Goal: Transaction & Acquisition: Purchase product/service

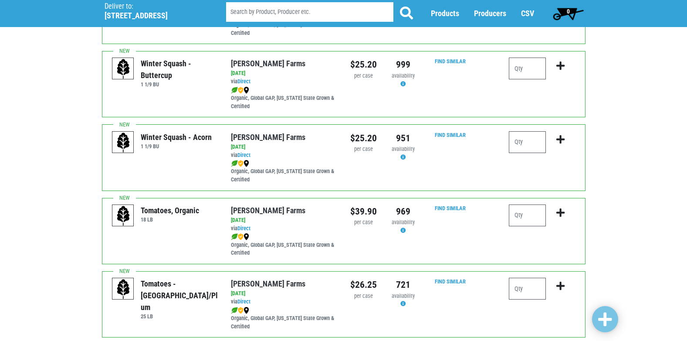
scroll to position [204, 0]
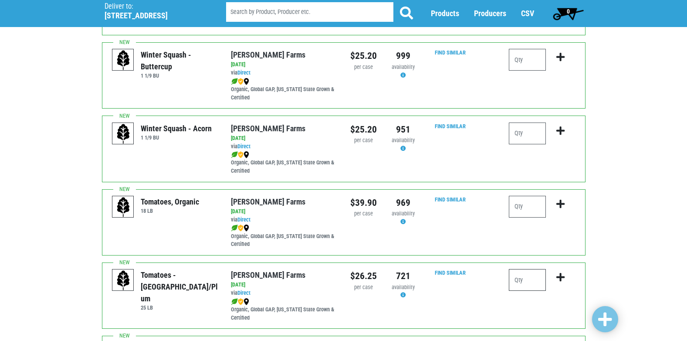
click at [528, 276] on input "number" at bounding box center [527, 280] width 37 height 22
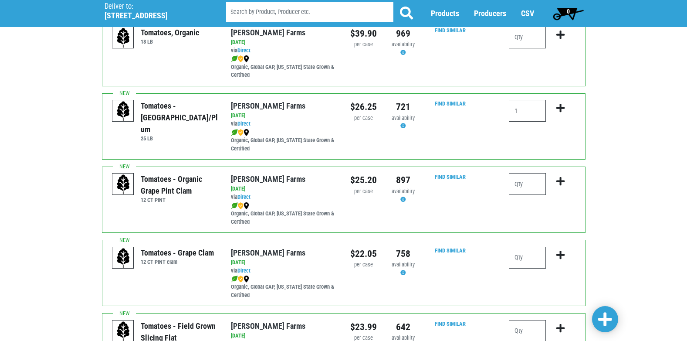
scroll to position [377, 0]
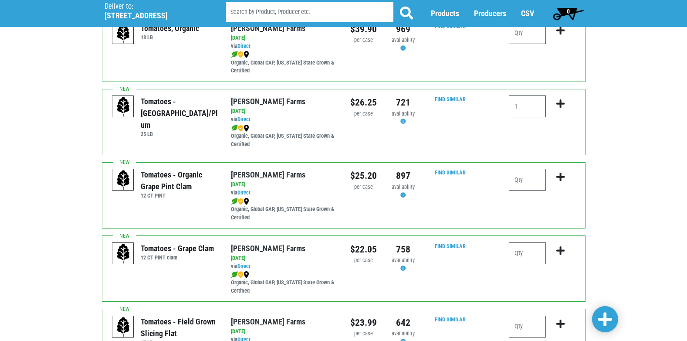
type input "1"
click at [522, 254] on input "number" at bounding box center [527, 253] width 37 height 22
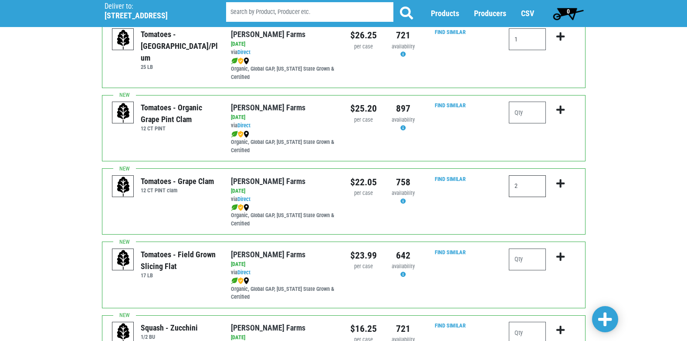
scroll to position [447, 0]
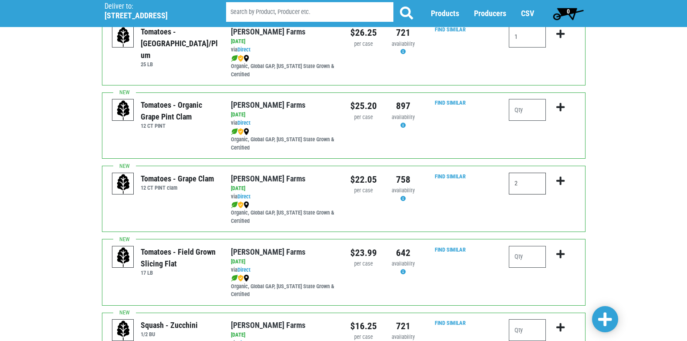
type input "2"
click at [530, 261] on input "number" at bounding box center [527, 257] width 37 height 22
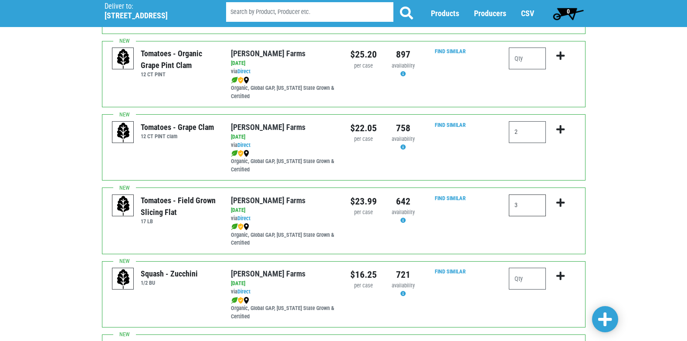
scroll to position [499, 0]
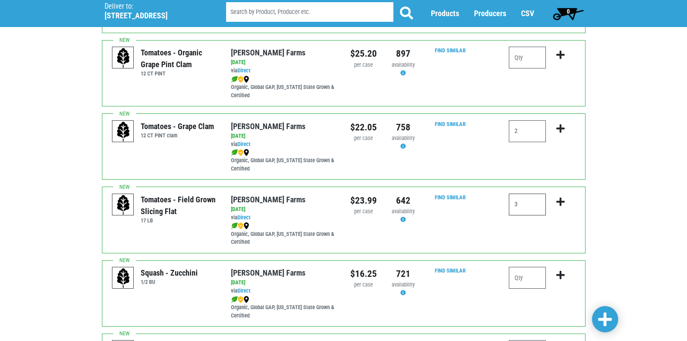
type input "3"
click at [531, 282] on input "number" at bounding box center [527, 278] width 37 height 22
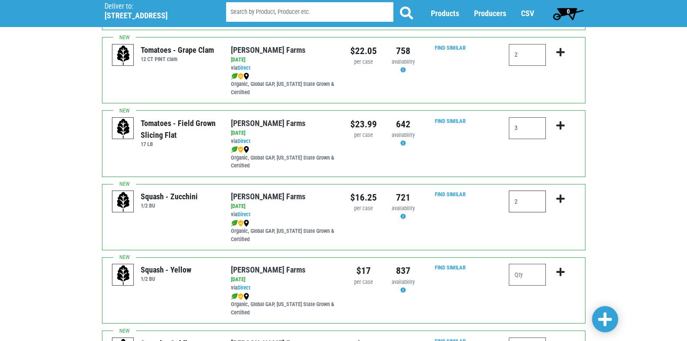
scroll to position [586, 0]
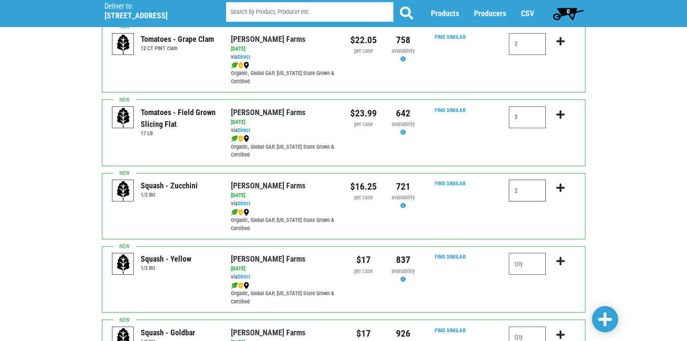
type input "2"
click at [532, 262] on input "number" at bounding box center [527, 264] width 37 height 22
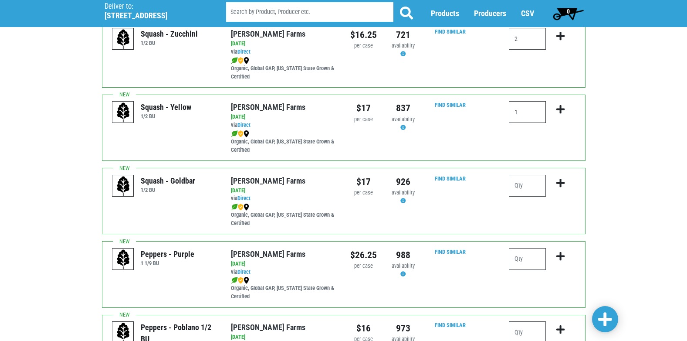
scroll to position [743, 0]
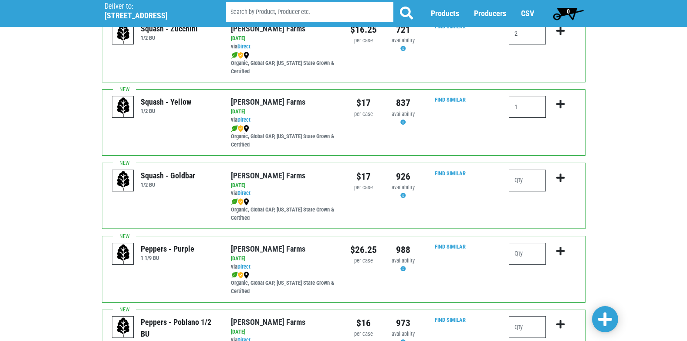
type input "1"
click at [538, 258] on input "number" at bounding box center [527, 254] width 37 height 22
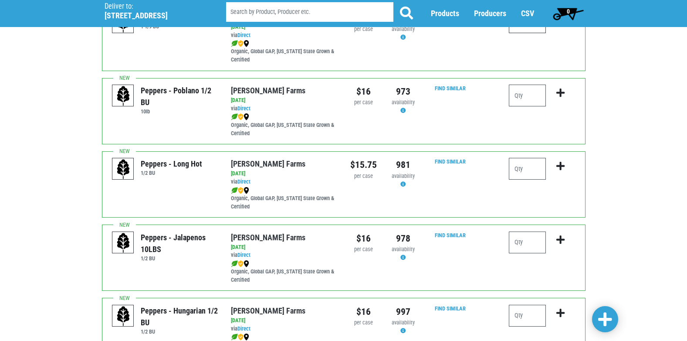
scroll to position [975, 0]
type input "1"
click at [526, 246] on input "number" at bounding box center [527, 242] width 37 height 22
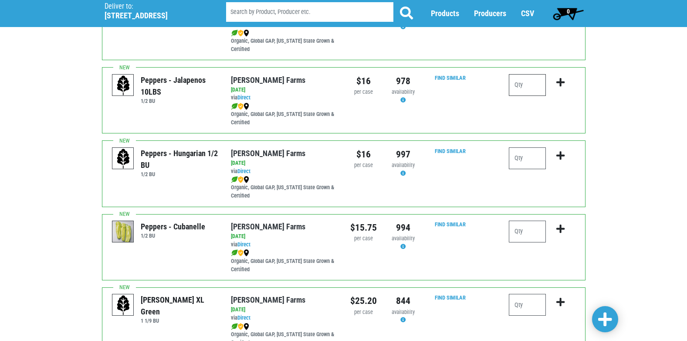
scroll to position [1197, 0]
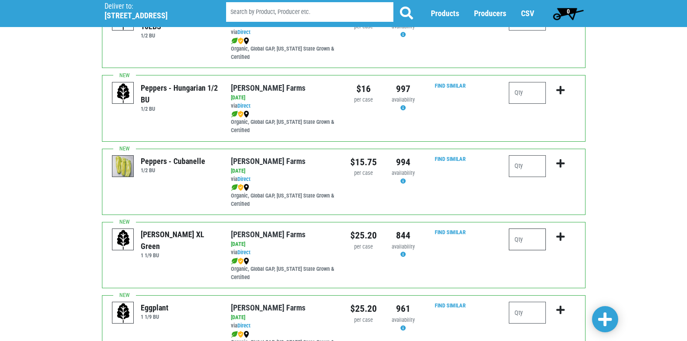
click at [513, 238] on input "number" at bounding box center [527, 239] width 37 height 22
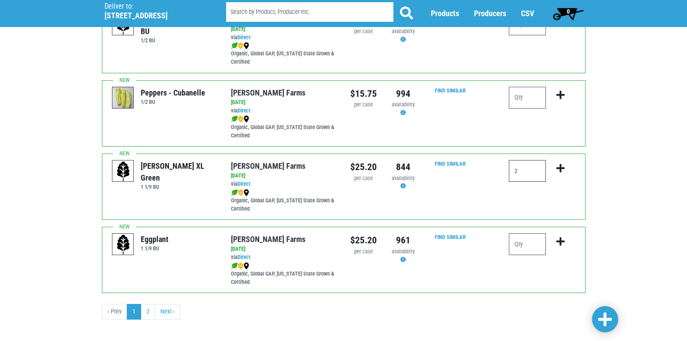
scroll to position [1267, 0]
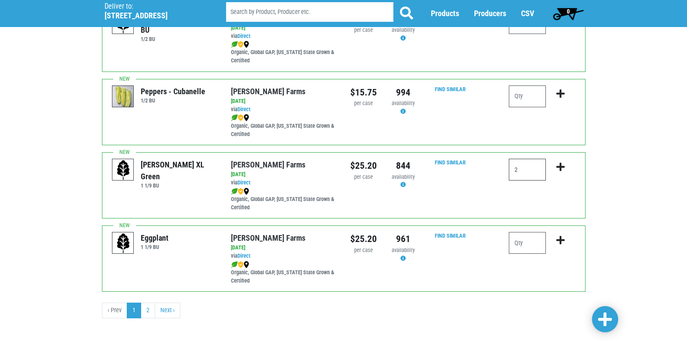
type input "2"
click at [558, 162] on icon "submit" at bounding box center [560, 167] width 8 height 10
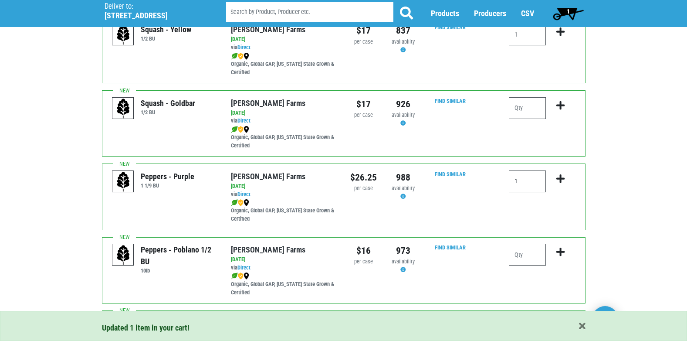
scroll to position [807, 0]
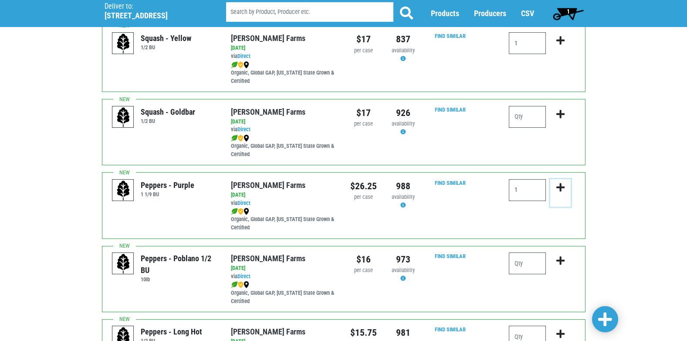
click at [559, 186] on icon "submit" at bounding box center [560, 188] width 8 height 10
click at [559, 185] on icon "submit" at bounding box center [560, 188] width 8 height 10
click at [561, 185] on icon "submit" at bounding box center [560, 188] width 8 height 10
click at [560, 187] on icon "submit" at bounding box center [560, 188] width 8 height 10
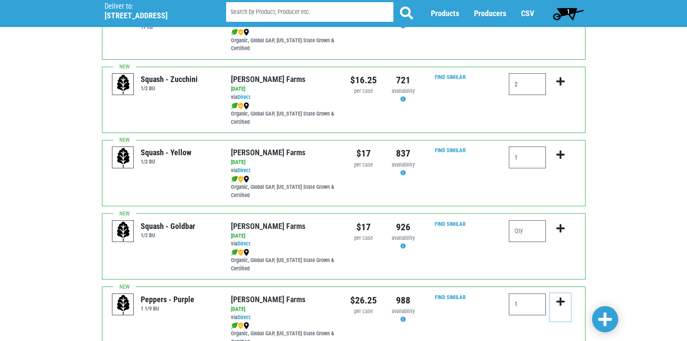
scroll to position [682, 0]
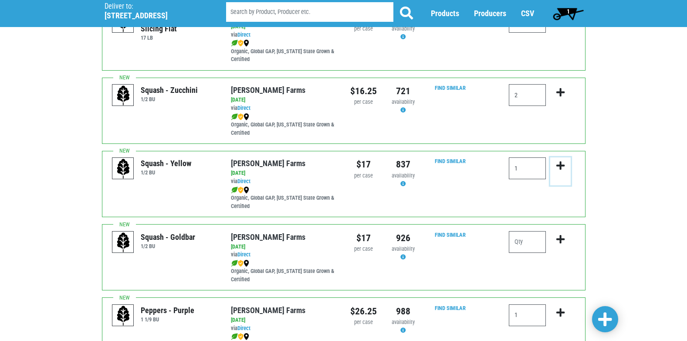
click at [559, 165] on icon "submit" at bounding box center [560, 166] width 8 height 10
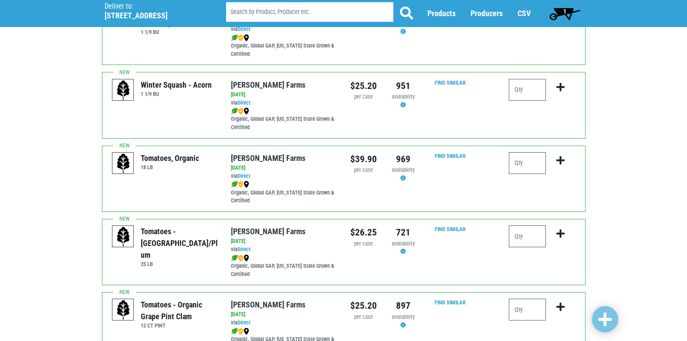
scroll to position [264, 0]
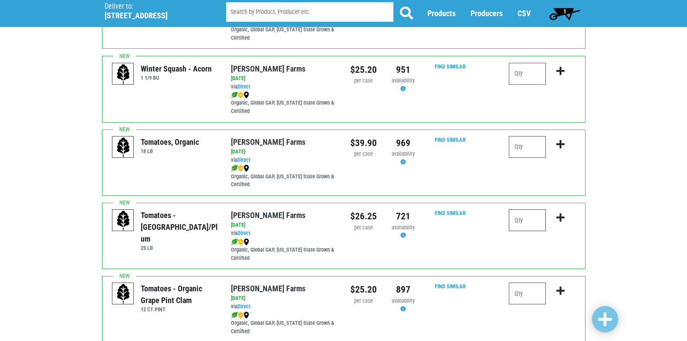
click at [536, 223] on input "number" at bounding box center [527, 220] width 37 height 22
type input "1"
click at [558, 217] on icon "submit" at bounding box center [560, 218] width 8 height 10
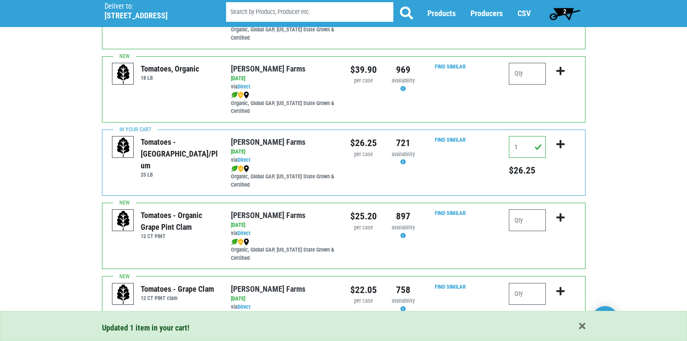
scroll to position [380, 0]
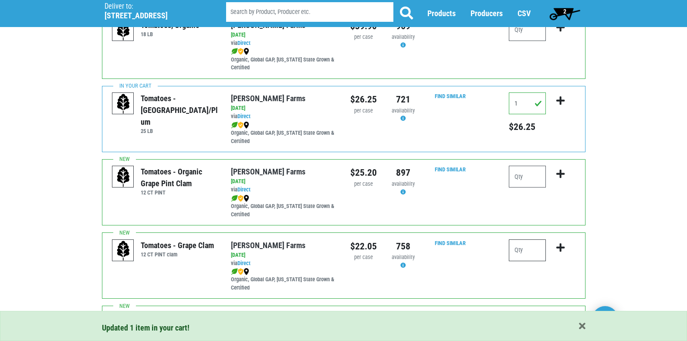
click at [538, 254] on input "number" at bounding box center [527, 250] width 37 height 22
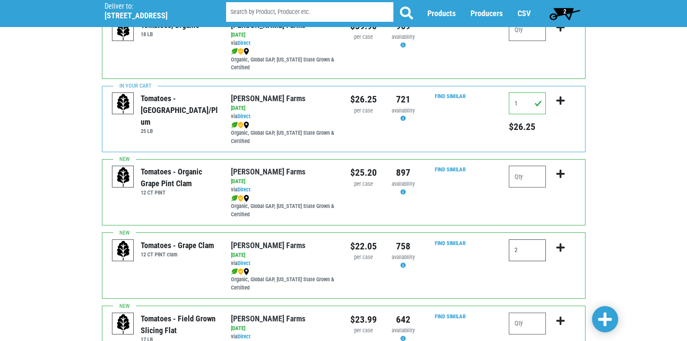
type input "2"
click at [561, 246] on icon "submit" at bounding box center [560, 248] width 8 height 10
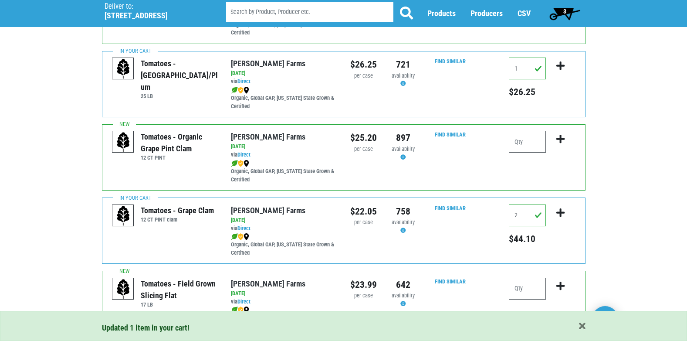
scroll to position [486, 0]
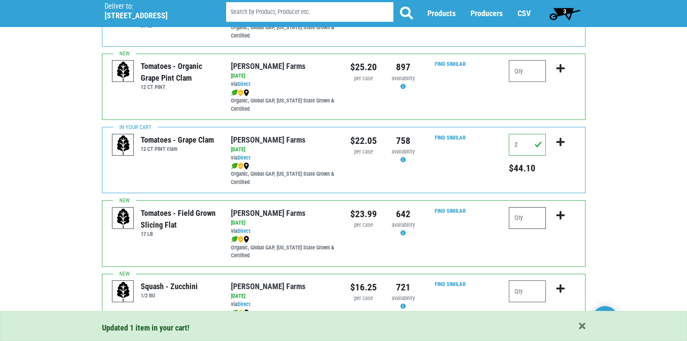
click at [527, 218] on input "number" at bounding box center [527, 218] width 37 height 22
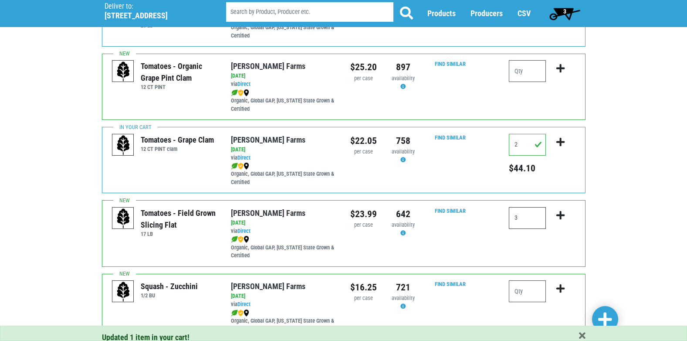
type input "3"
click at [561, 214] on icon "submit" at bounding box center [560, 215] width 8 height 10
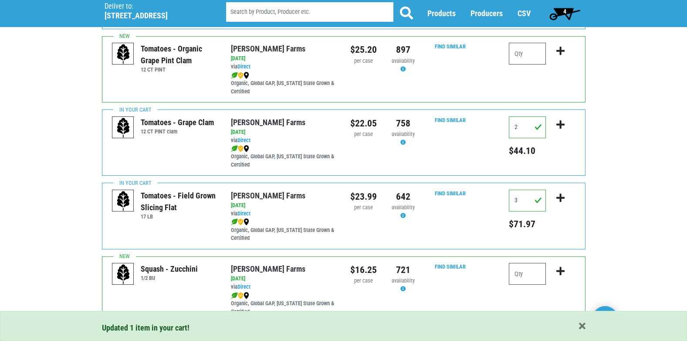
scroll to position [574, 0]
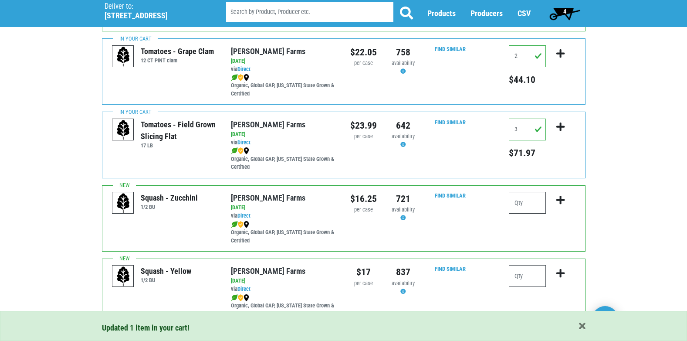
click at [528, 202] on input "number" at bounding box center [527, 203] width 37 height 22
type input "2"
click at [561, 200] on icon "submit" at bounding box center [560, 200] width 8 height 10
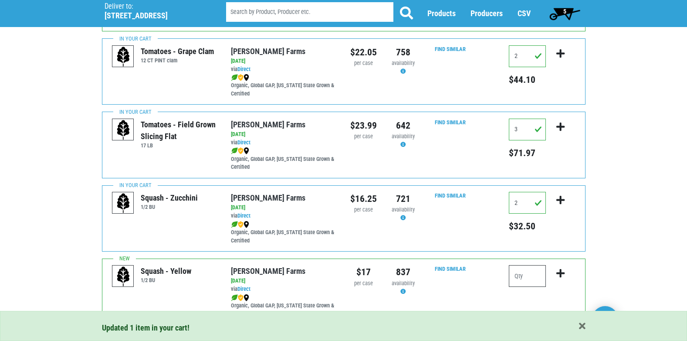
click at [517, 278] on input "number" at bounding box center [527, 276] width 37 height 22
type input "1"
click at [559, 273] on icon "submit" at bounding box center [560, 273] width 8 height 10
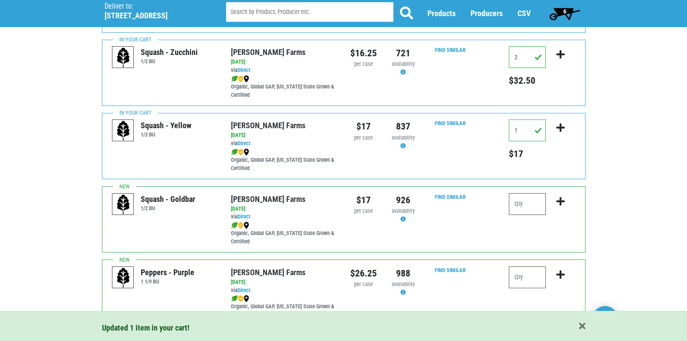
scroll to position [720, 0]
click at [539, 278] on input "number" at bounding box center [527, 277] width 37 height 22
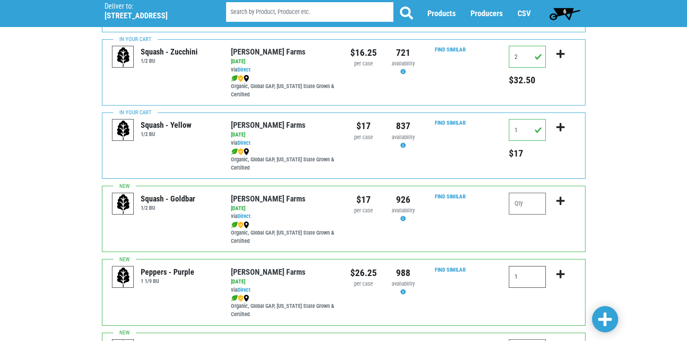
type input "1"
click at [558, 274] on icon "submit" at bounding box center [560, 274] width 8 height 10
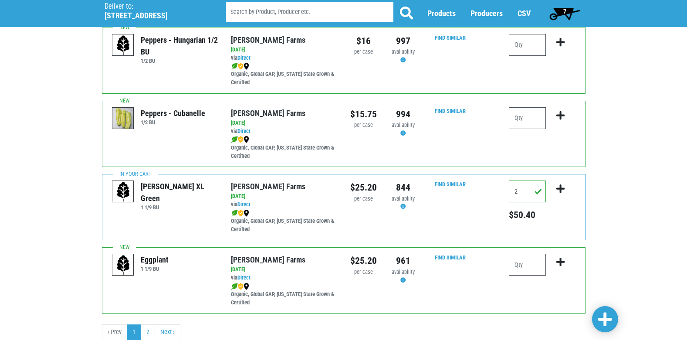
scroll to position [1273, 0]
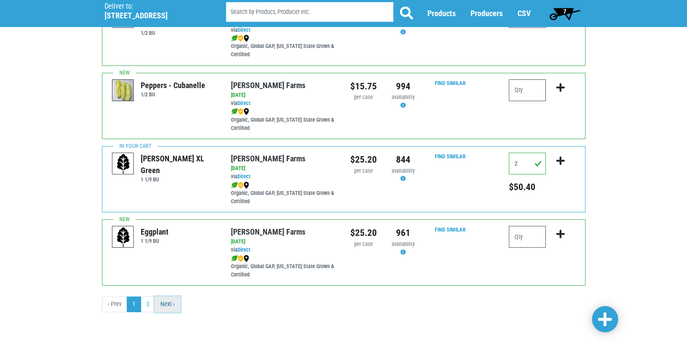
click at [169, 301] on link "Next ›" at bounding box center [168, 304] width 26 height 16
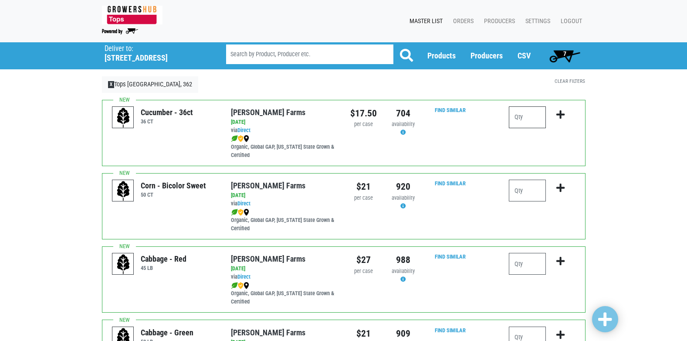
click at [521, 118] on input "number" at bounding box center [527, 117] width 37 height 22
type input "3"
click at [558, 111] on icon "submit" at bounding box center [560, 115] width 8 height 10
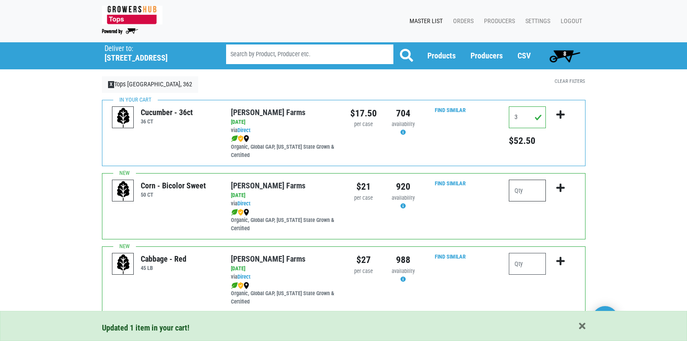
click at [533, 194] on input "number" at bounding box center [527, 190] width 37 height 22
type input "8"
click at [560, 186] on icon "submit" at bounding box center [560, 188] width 8 height 10
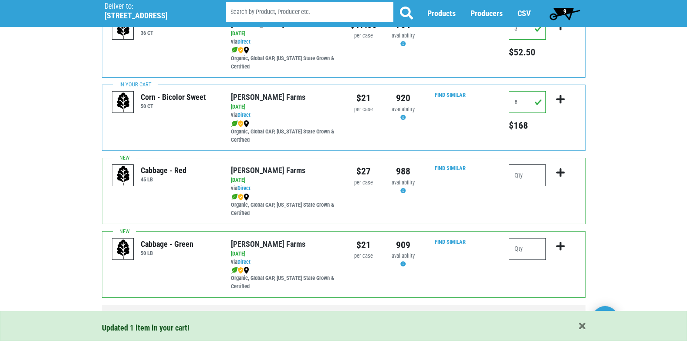
scroll to position [99, 0]
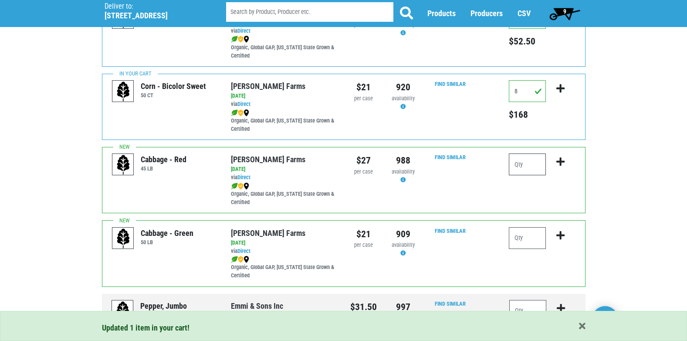
click at [534, 166] on input "number" at bounding box center [527, 164] width 37 height 22
type input "1"
click at [560, 161] on icon "submit" at bounding box center [560, 162] width 8 height 10
click at [560, 234] on icon "submit" at bounding box center [560, 235] width 8 height 10
click at [538, 233] on input "number" at bounding box center [527, 238] width 37 height 22
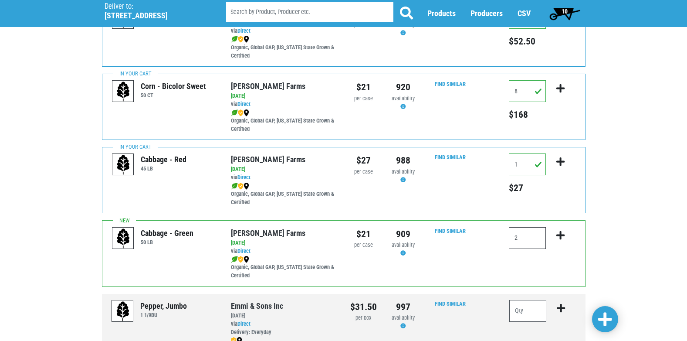
type input "2"
click at [561, 232] on icon "submit" at bounding box center [560, 235] width 8 height 10
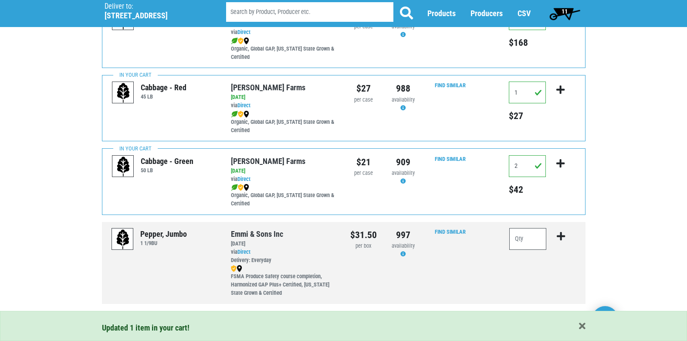
scroll to position [189, 0]
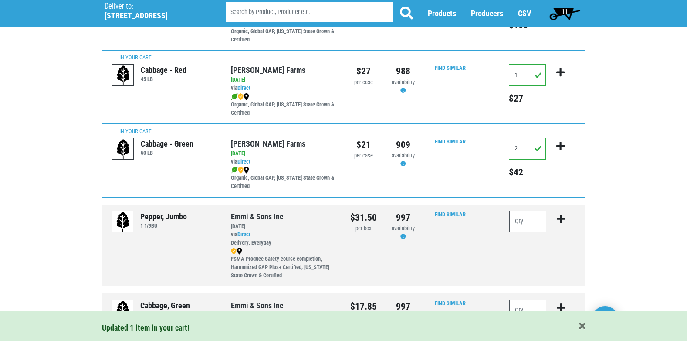
click at [560, 12] on span "11" at bounding box center [564, 13] width 39 height 17
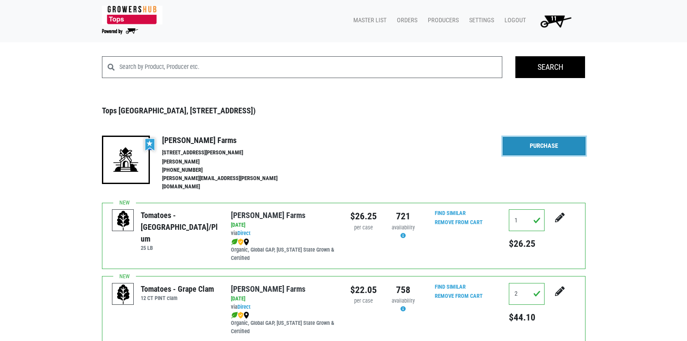
click at [562, 142] on link "Purchase" at bounding box center [544, 146] width 83 height 18
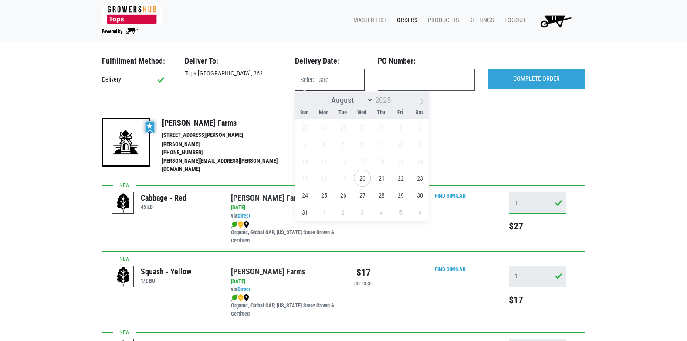
click at [346, 71] on input "text" at bounding box center [330, 80] width 70 height 22
click at [364, 176] on span "20" at bounding box center [362, 177] width 17 height 17
type input "2025-08-20"
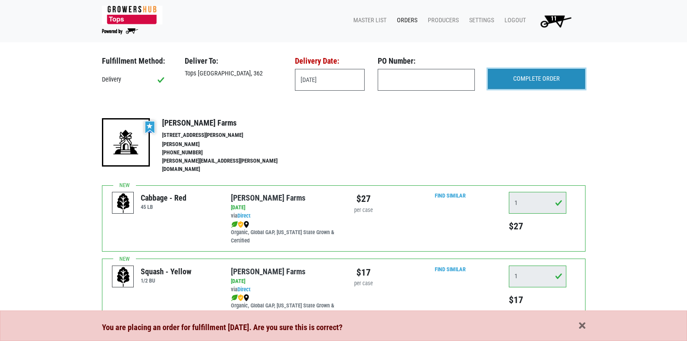
click at [523, 80] on input "COMPLETE ORDER" at bounding box center [536, 79] width 97 height 20
